Goal: Task Accomplishment & Management: Use online tool/utility

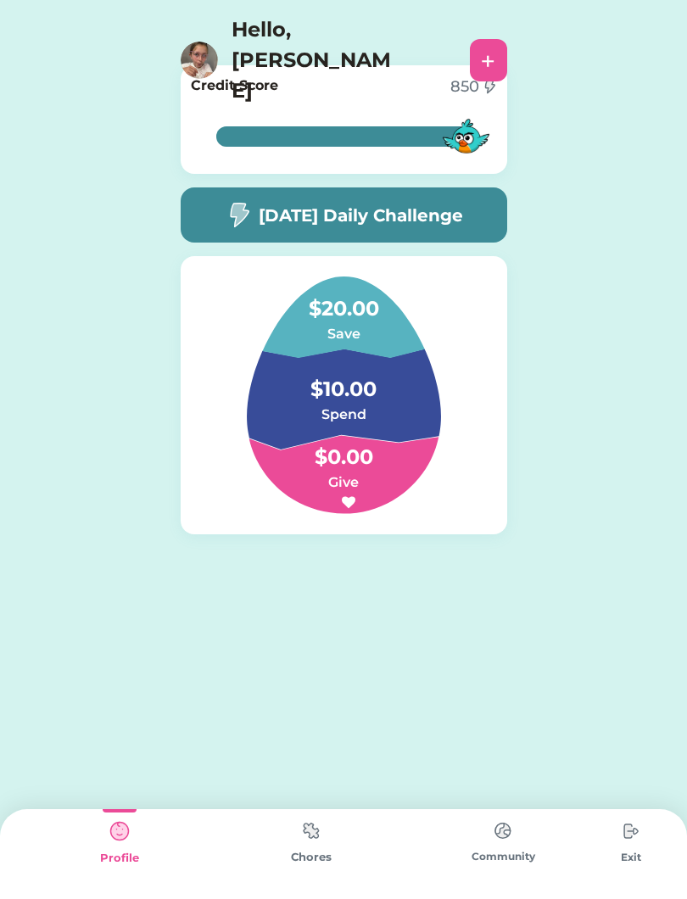
click at [313, 843] on img at bounding box center [311, 831] width 34 height 33
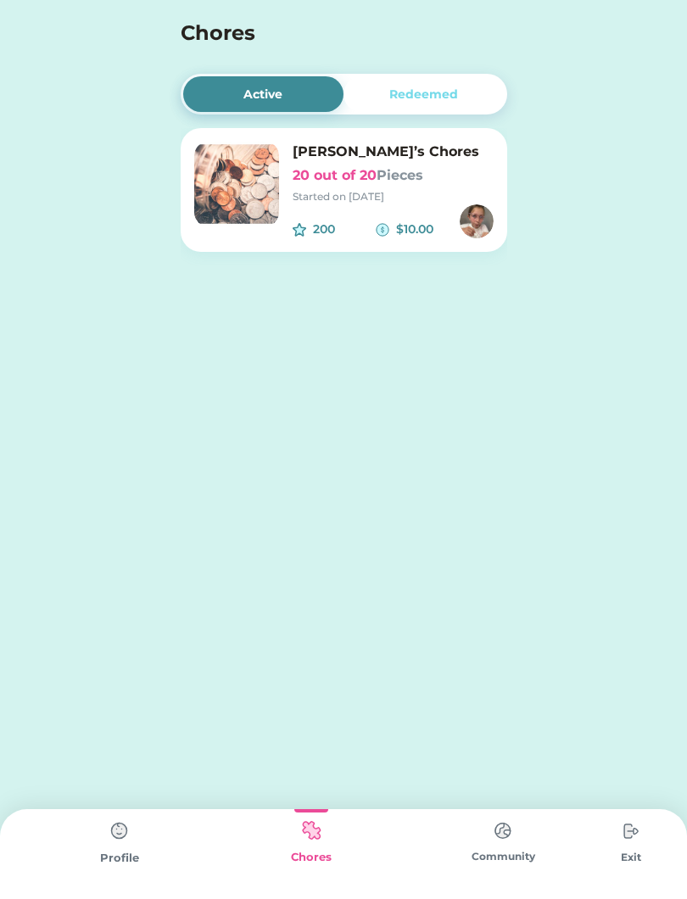
click at [265, 183] on img at bounding box center [236, 184] width 85 height 85
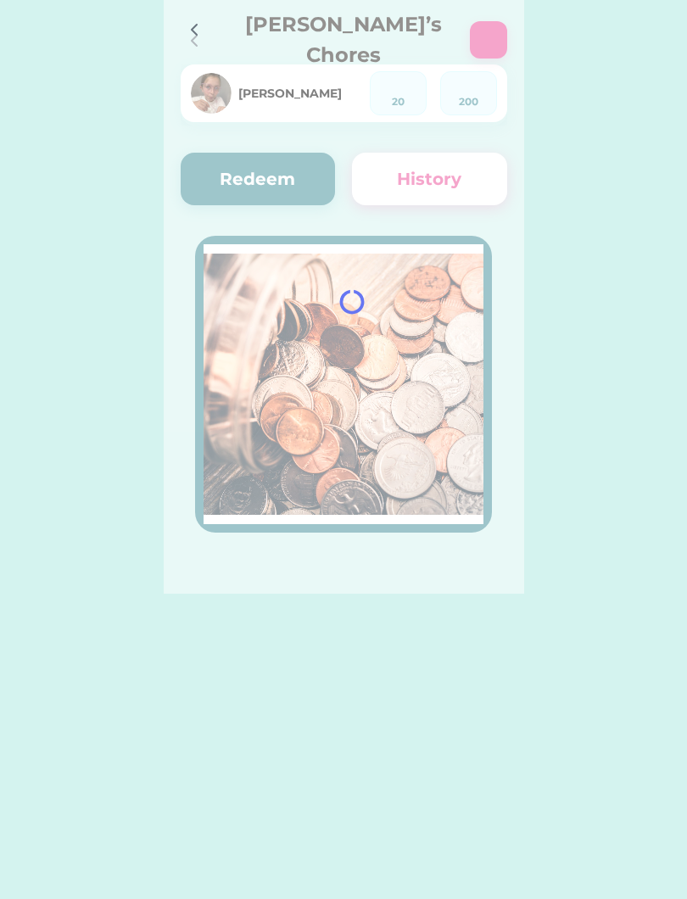
click at [242, 171] on div at bounding box center [344, 297] width 361 height 594
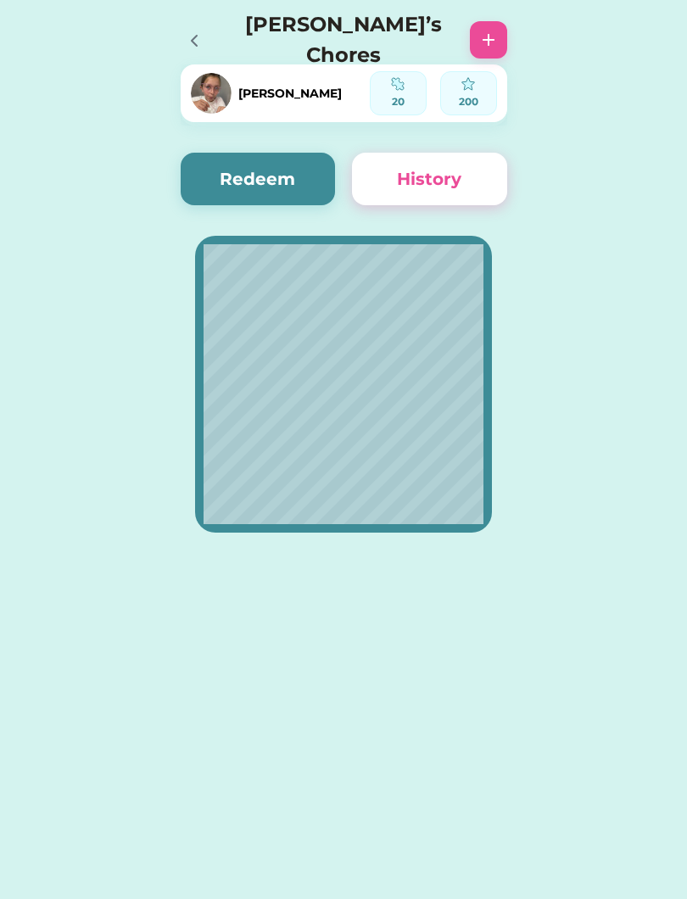
click at [212, 33] on div at bounding box center [199, 39] width 37 height 37
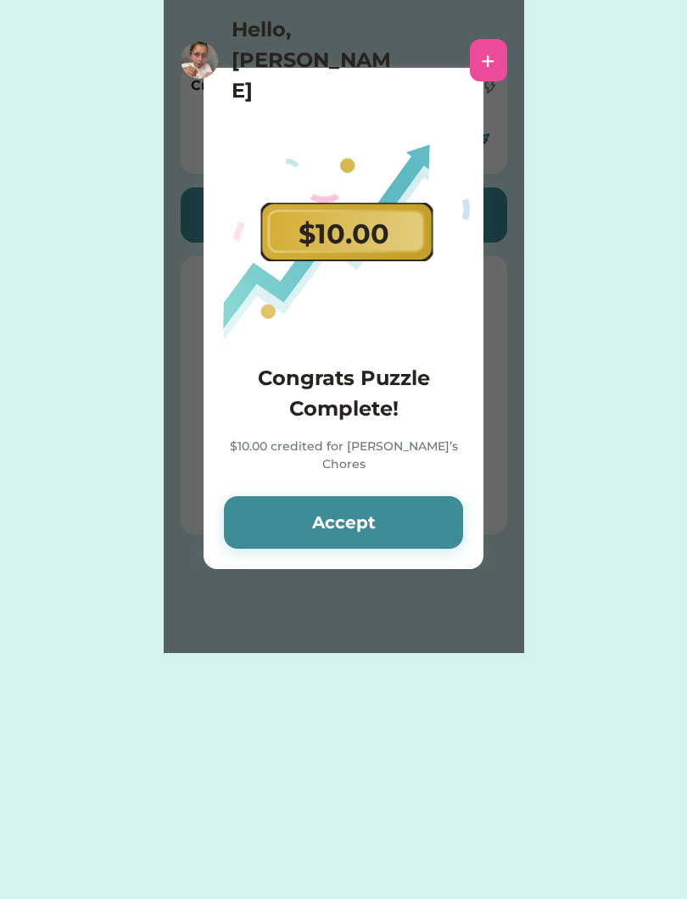
click at [357, 520] on button "Accept" at bounding box center [343, 522] width 239 height 53
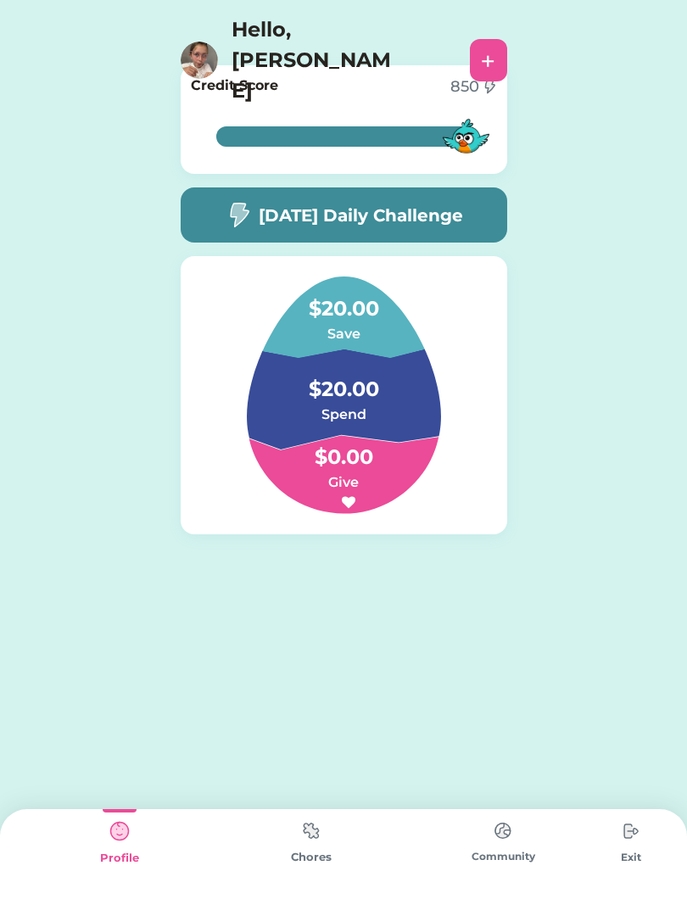
click at [317, 862] on div "Chores" at bounding box center [312, 857] width 192 height 17
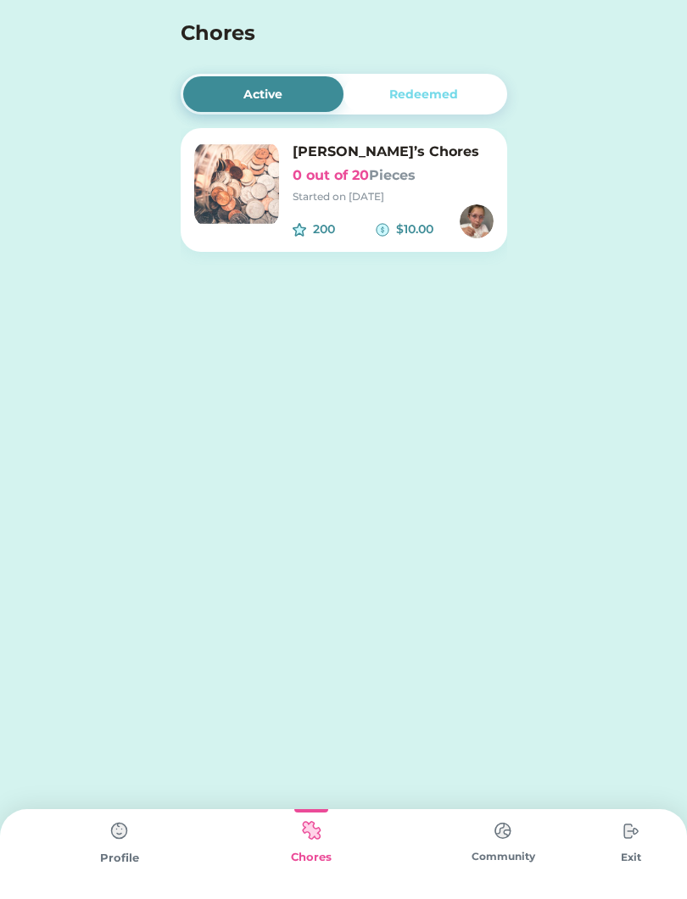
click at [249, 182] on img at bounding box center [236, 184] width 85 height 85
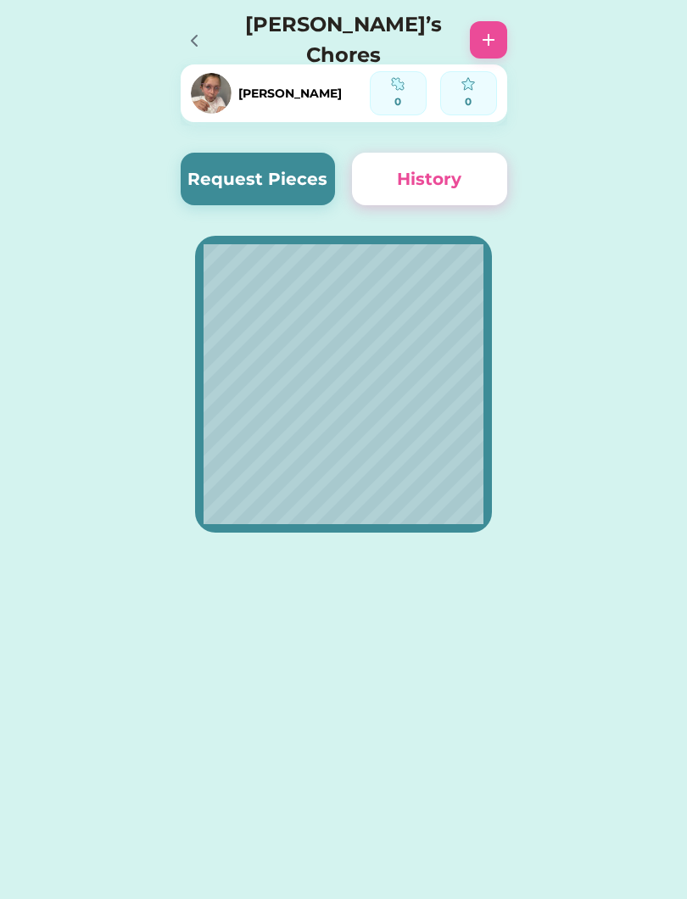
click at [210, 168] on button "Request Pieces" at bounding box center [258, 179] width 155 height 53
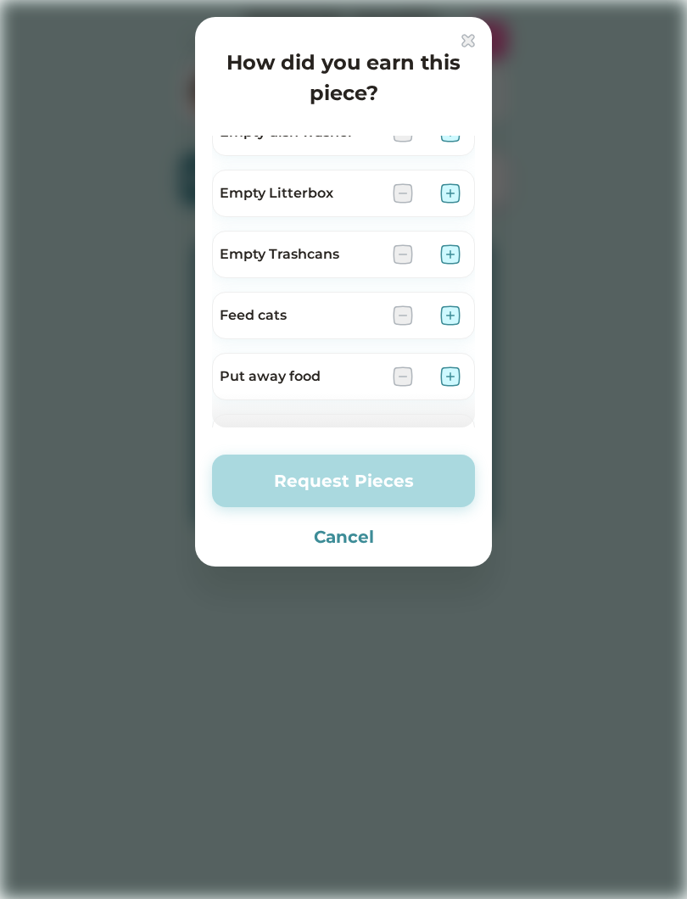
scroll to position [272, 0]
click at [456, 195] on img at bounding box center [450, 192] width 20 height 20
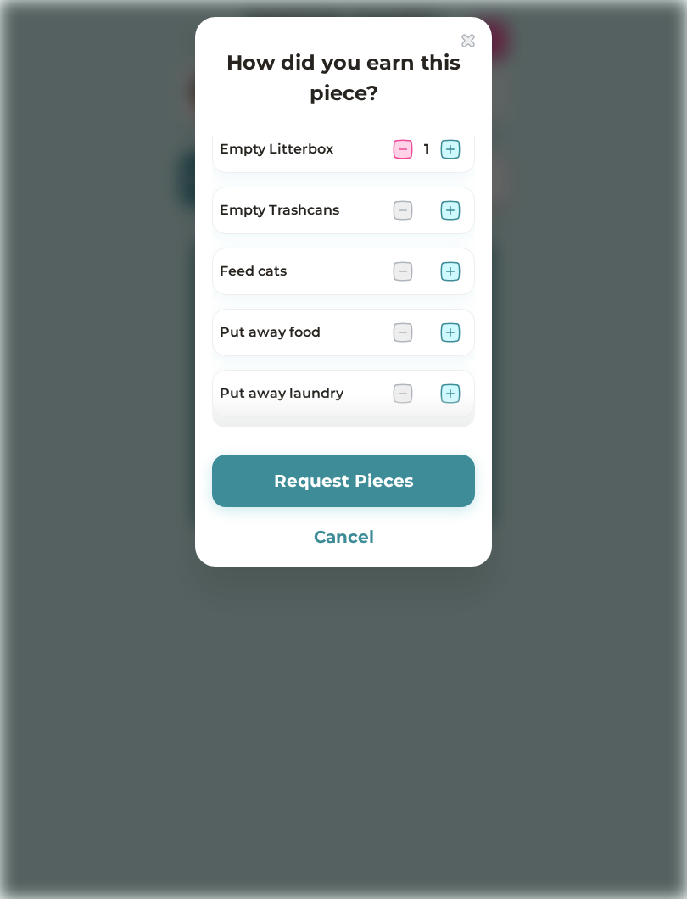
scroll to position [386, 0]
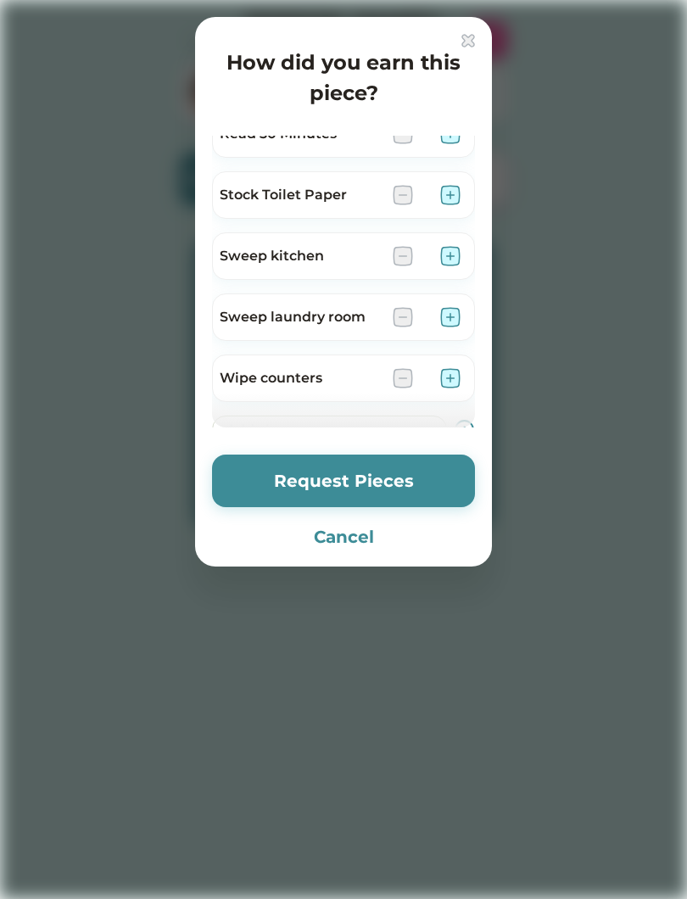
click at [486, 171] on div "How did you earn this piece? Clean bathroom Clean playroom Dishes Dust 2nd floo…" at bounding box center [343, 292] width 297 height 550
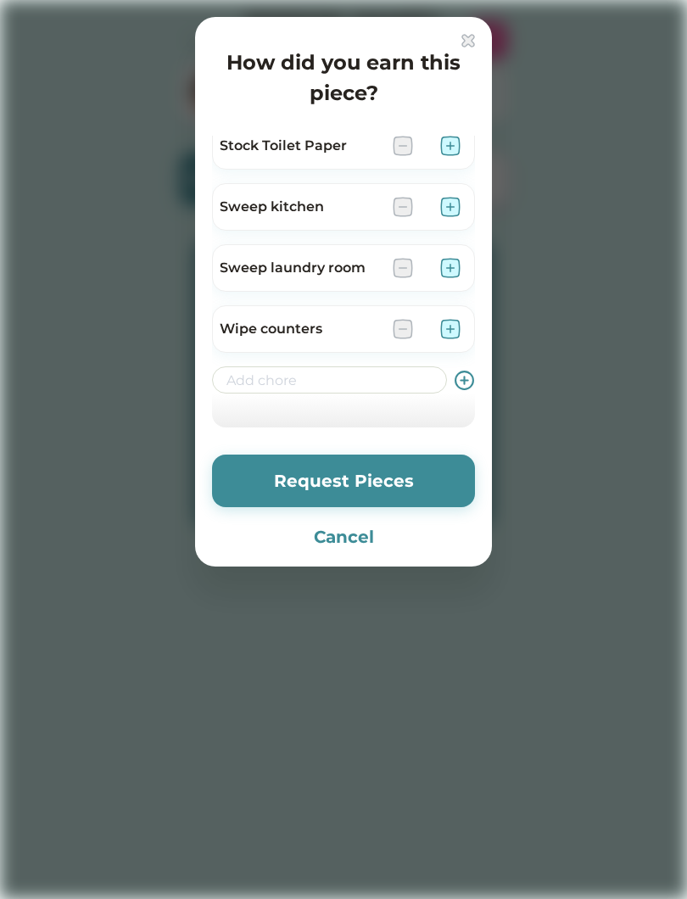
scroll to position [686, 0]
click at [450, 276] on img at bounding box center [450, 268] width 20 height 20
click at [450, 328] on img at bounding box center [450, 329] width 20 height 20
click at [457, 205] on img at bounding box center [450, 207] width 20 height 20
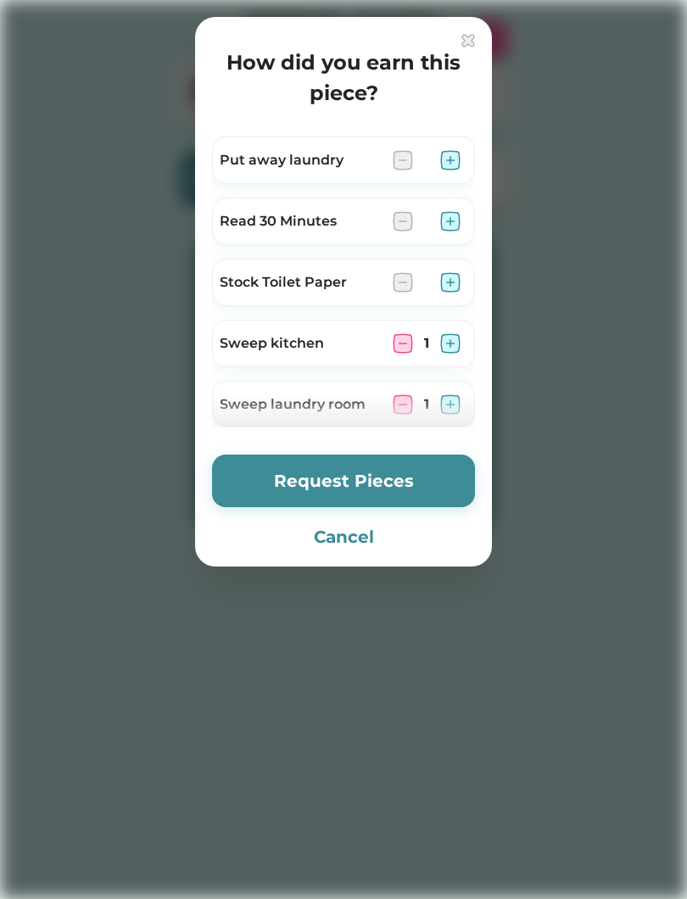
scroll to position [548, 0]
click at [456, 291] on img at bounding box center [450, 283] width 20 height 20
click at [453, 229] on img at bounding box center [450, 222] width 20 height 20
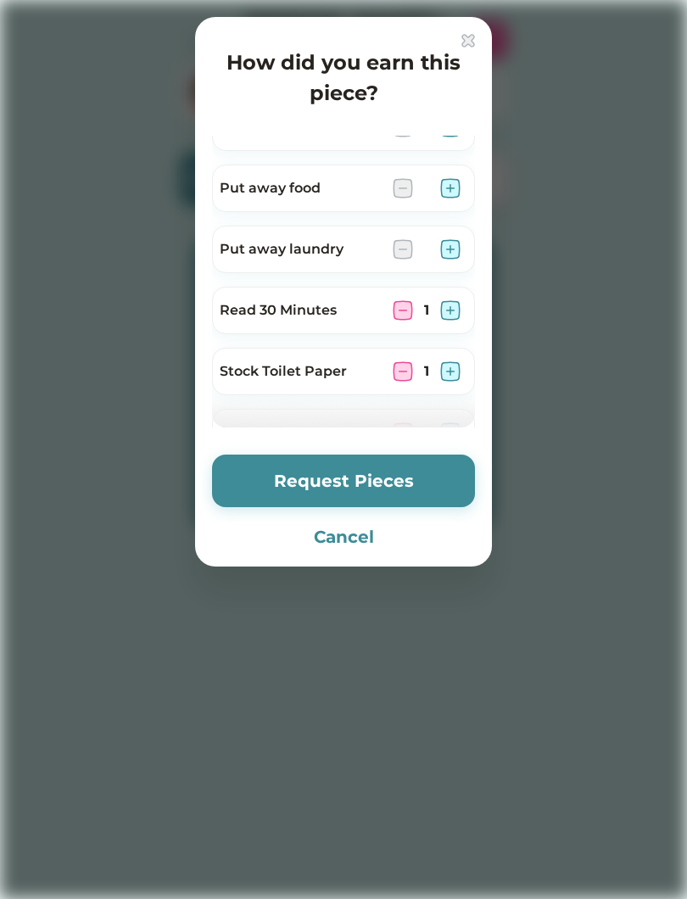
scroll to position [460, 0]
click at [454, 246] on img at bounding box center [450, 249] width 20 height 20
click at [455, 192] on img at bounding box center [450, 188] width 20 height 20
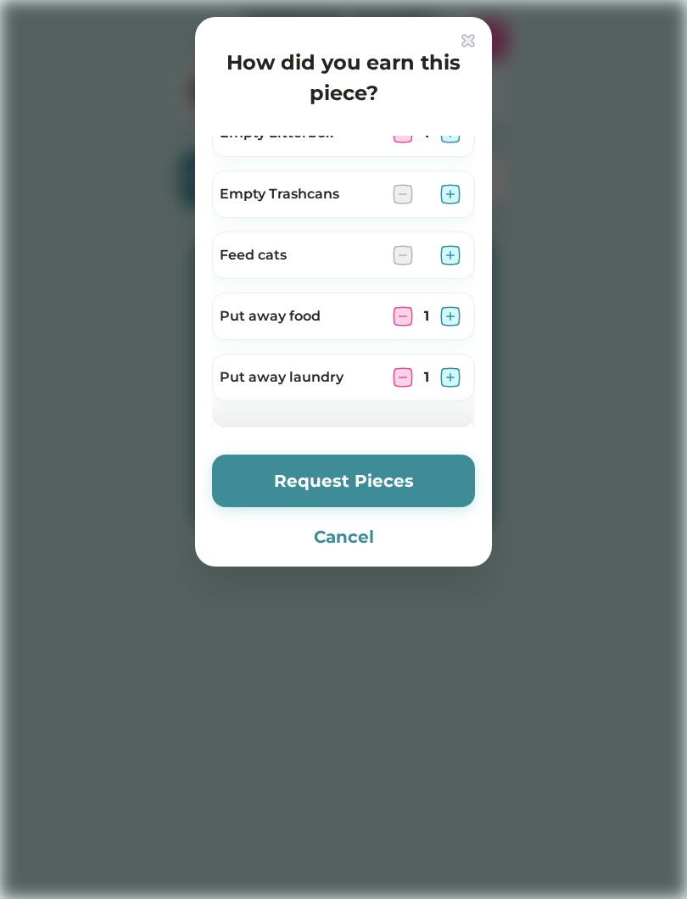
scroll to position [331, 0]
click at [451, 256] on img at bounding box center [450, 256] width 20 height 20
click at [466, 188] on div "Empty Trashcans" at bounding box center [343, 195] width 263 height 48
click at [447, 193] on img at bounding box center [450, 195] width 20 height 20
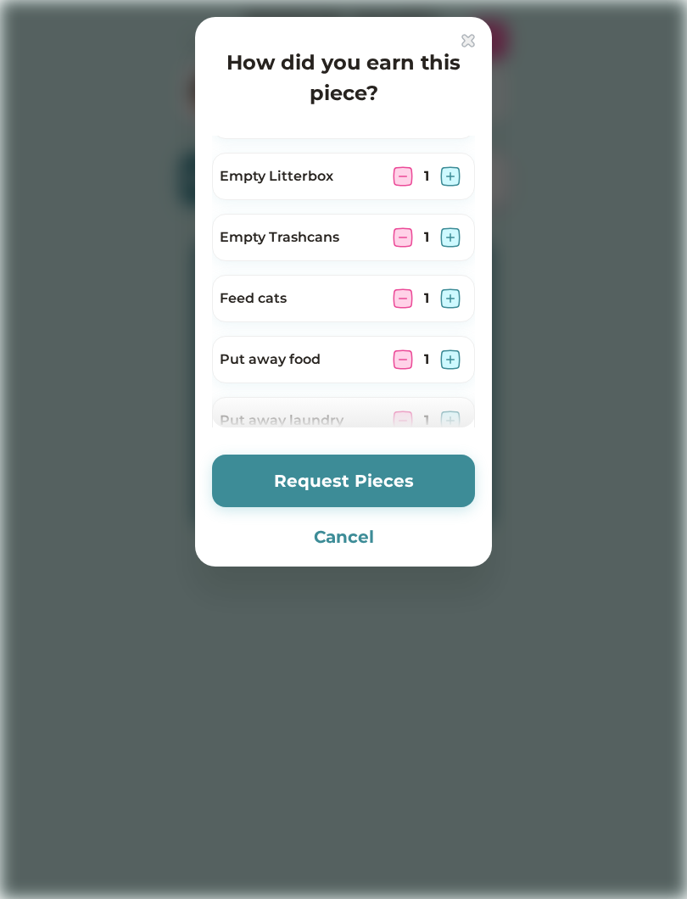
click at [390, 485] on button "Request Pieces" at bounding box center [343, 481] width 263 height 53
